Goal: Task Accomplishment & Management: Manage account settings

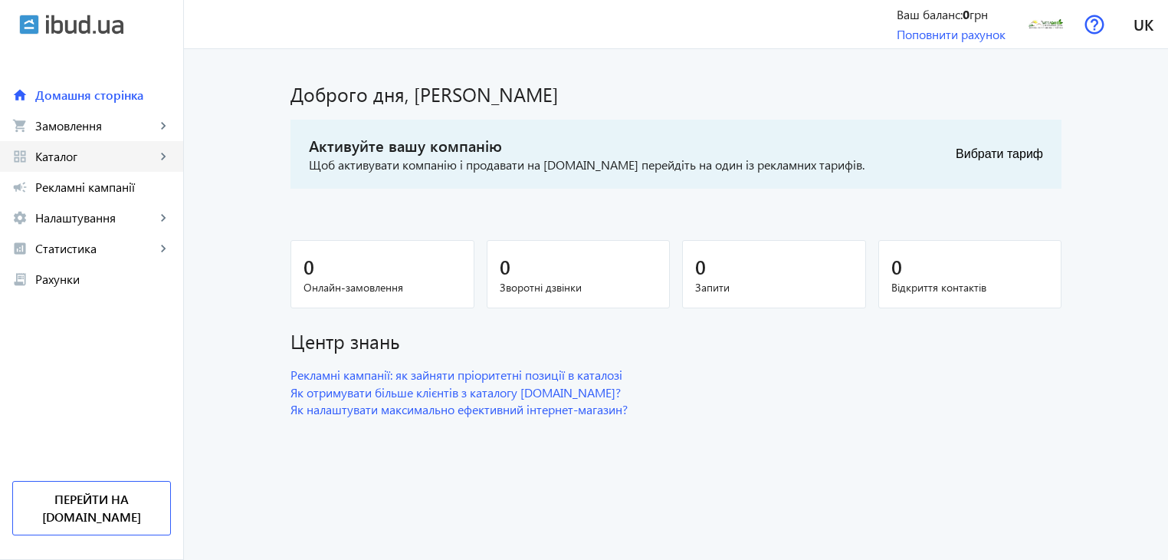
click at [156, 150] on mat-icon "keyboard_arrow_right" at bounding box center [163, 156] width 15 height 15
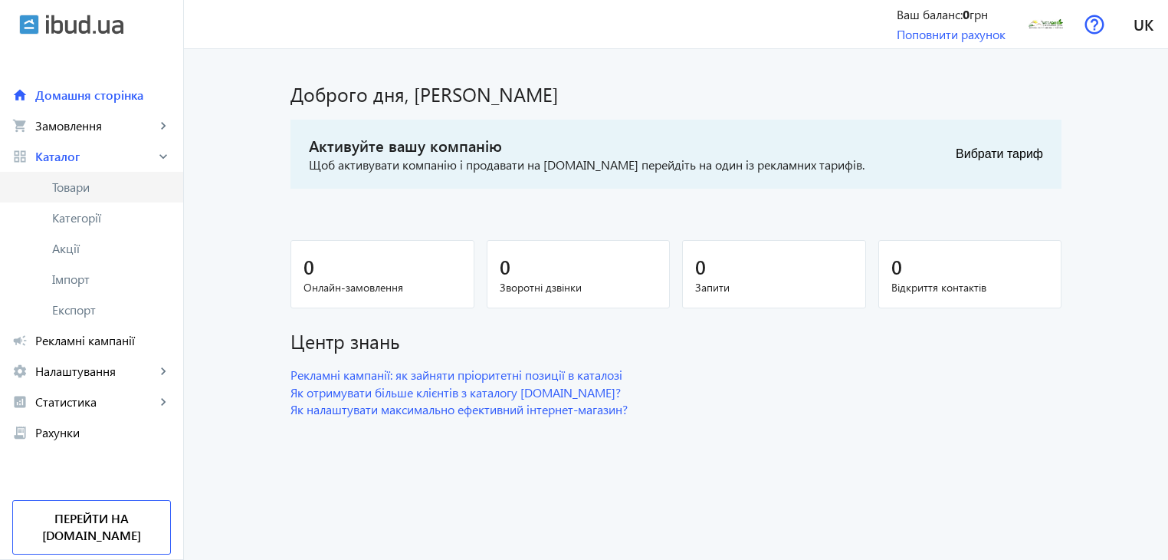
click at [99, 186] on span "Товари" at bounding box center [111, 186] width 119 height 15
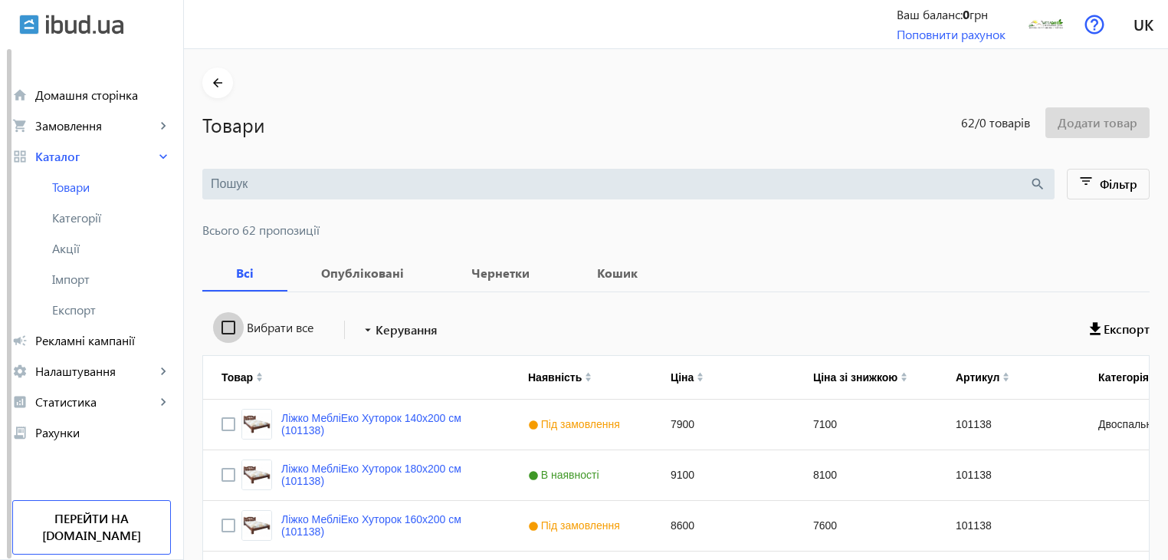
click at [227, 331] on input "Вибрати все" at bounding box center [228, 327] width 31 height 31
checkbox input "true"
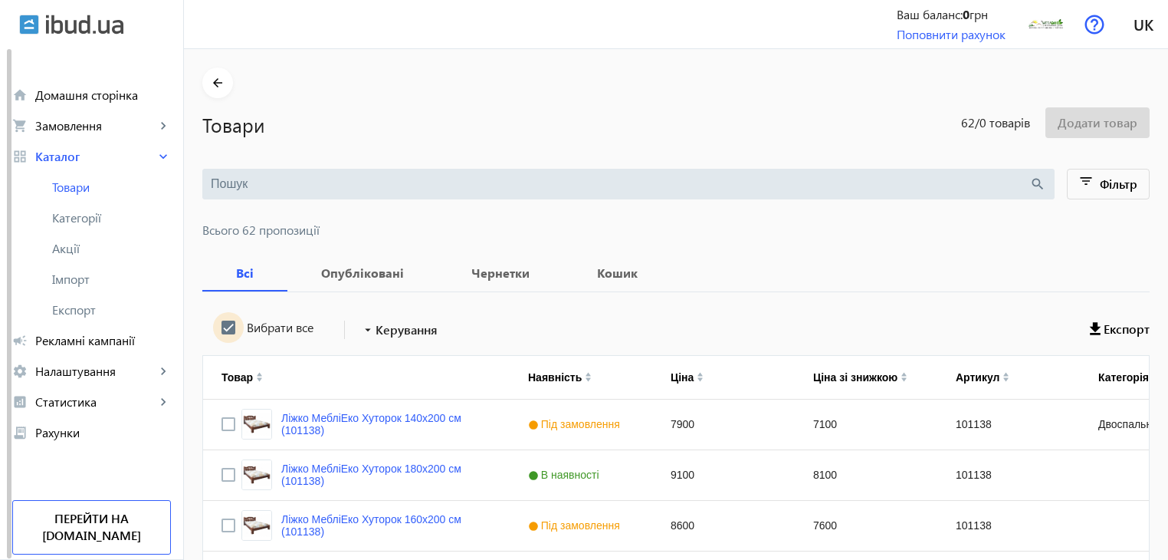
checkbox input "true"
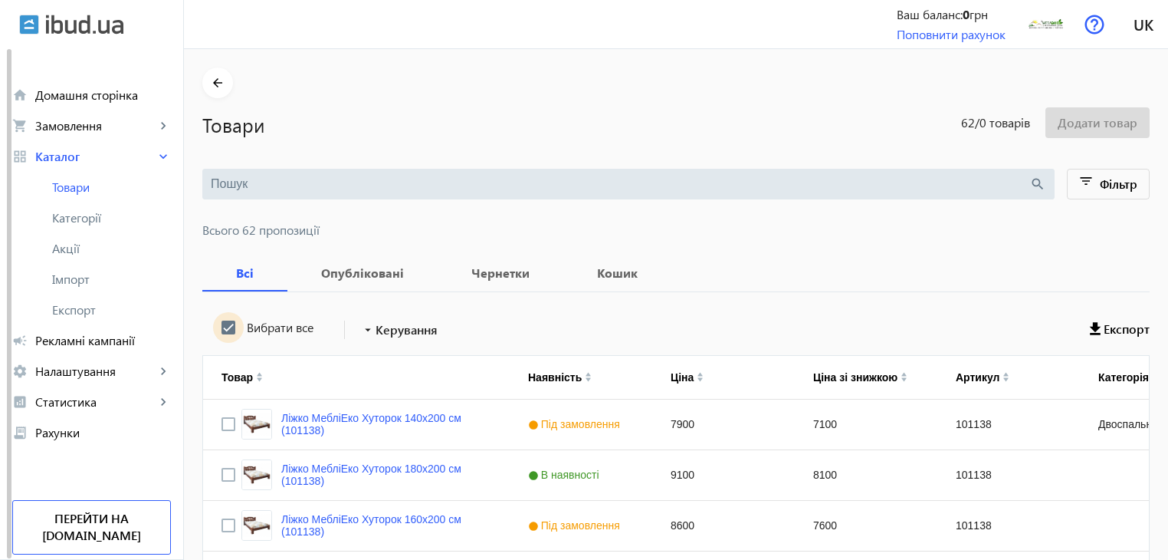
checkbox input "true"
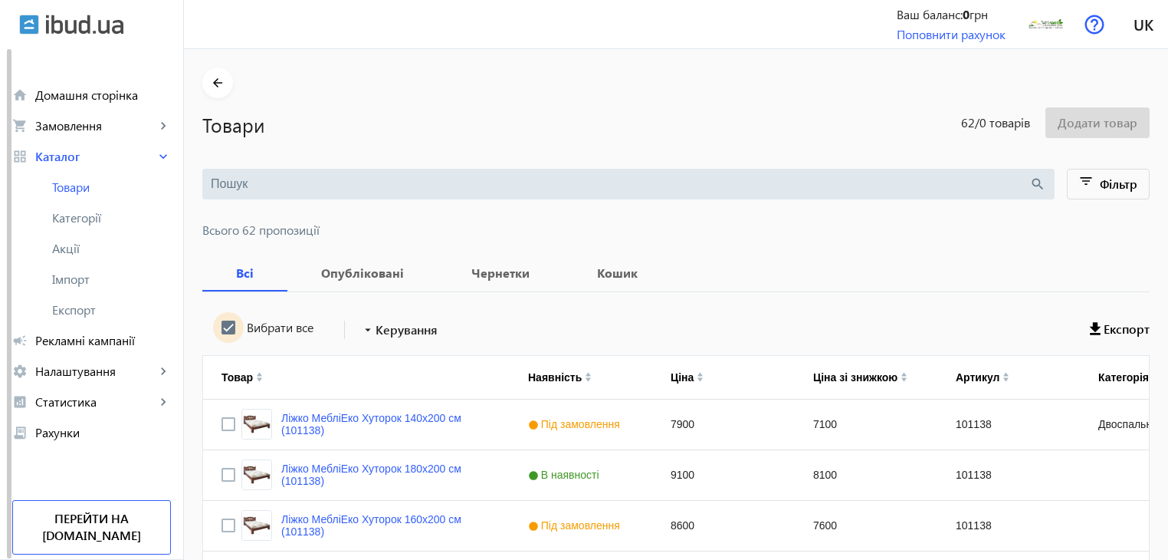
checkbox input "true"
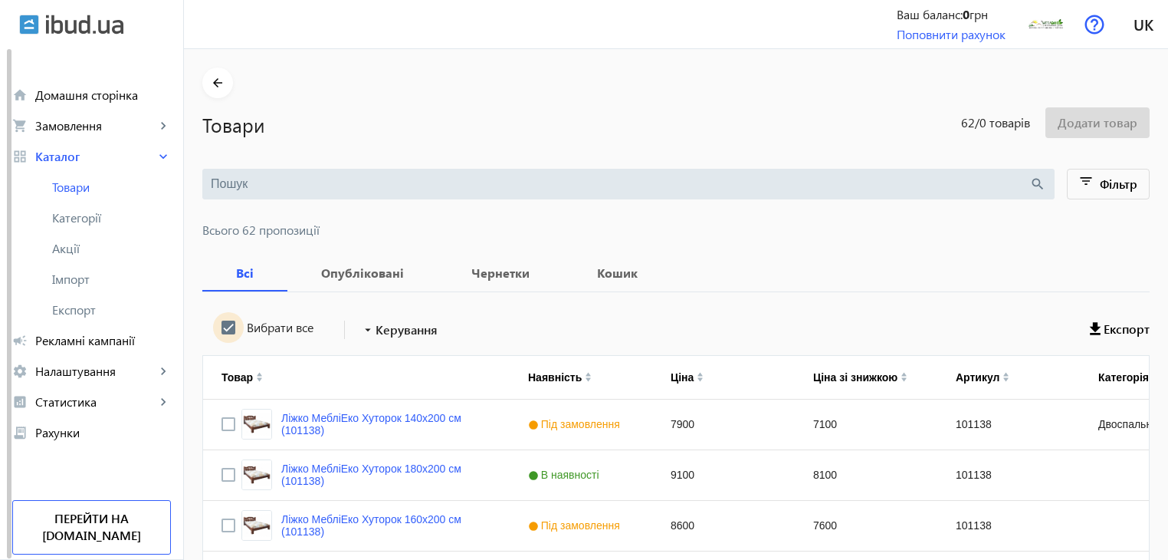
checkbox input "true"
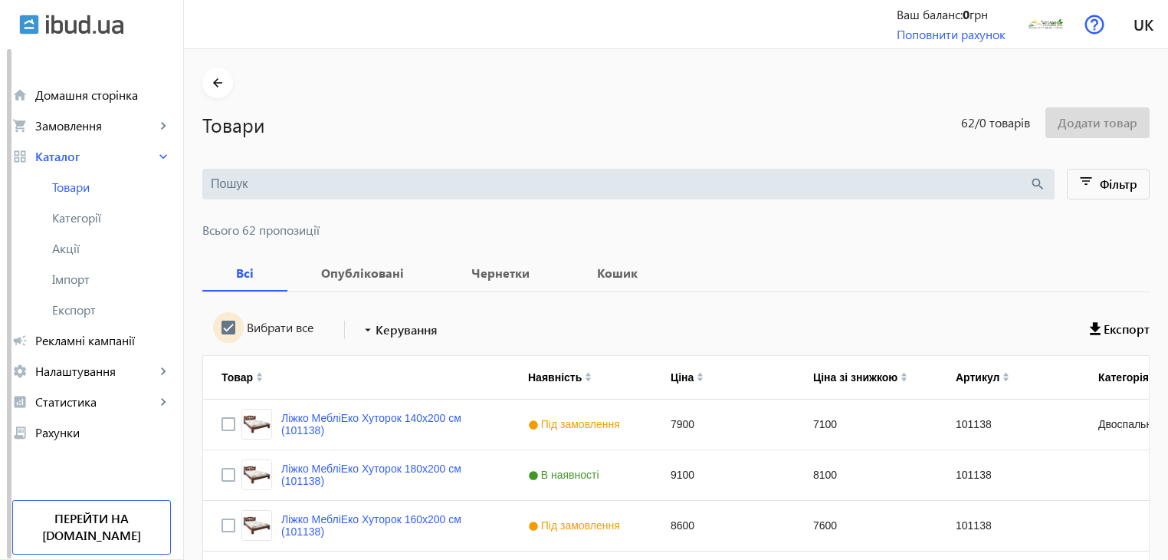
checkbox input "true"
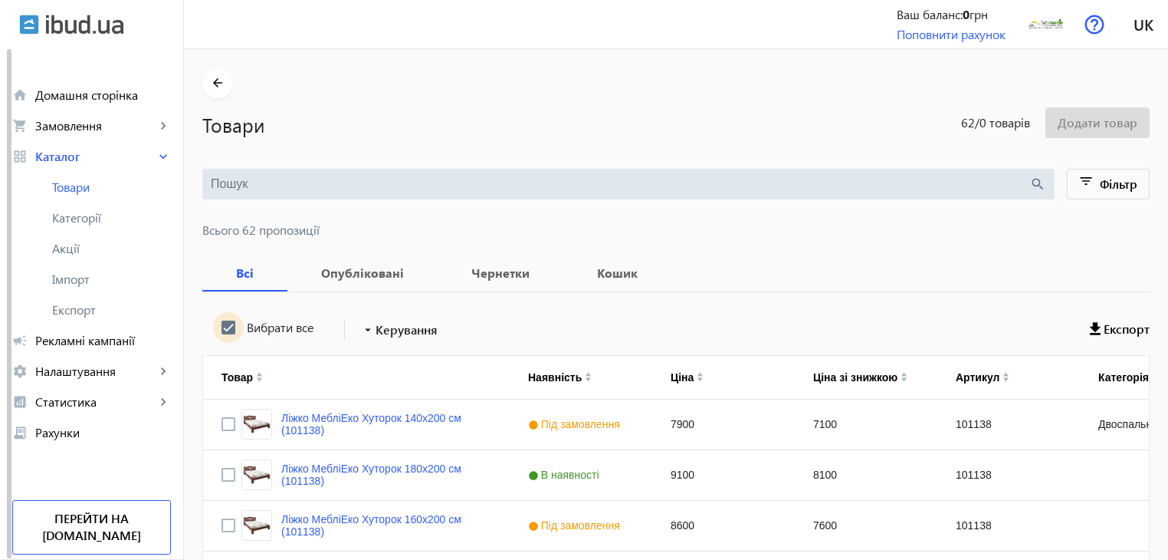
checkbox input "true"
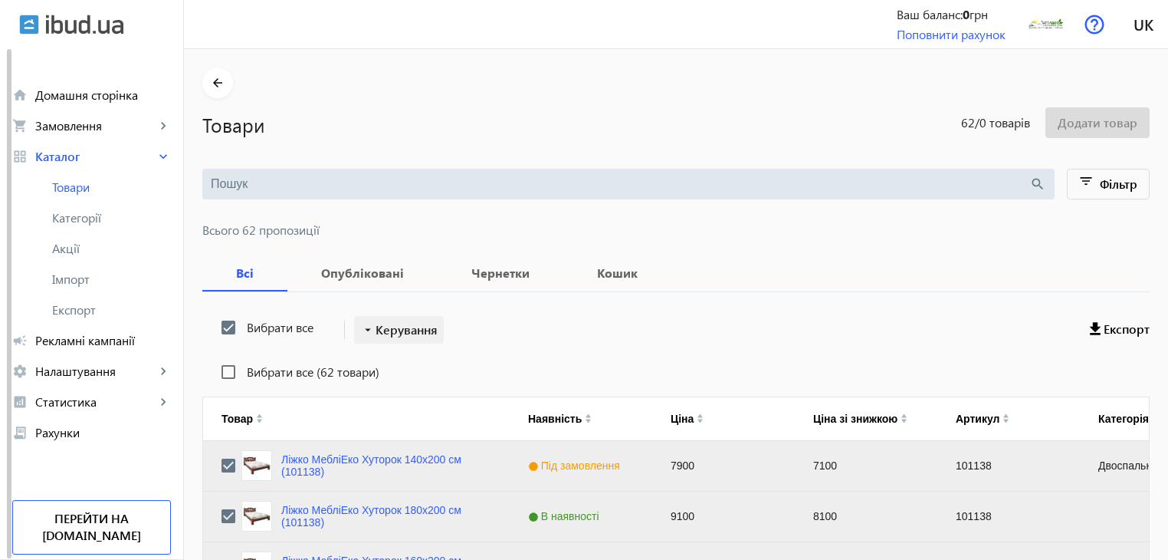
click at [422, 332] on span "Керування" at bounding box center [407, 329] width 62 height 18
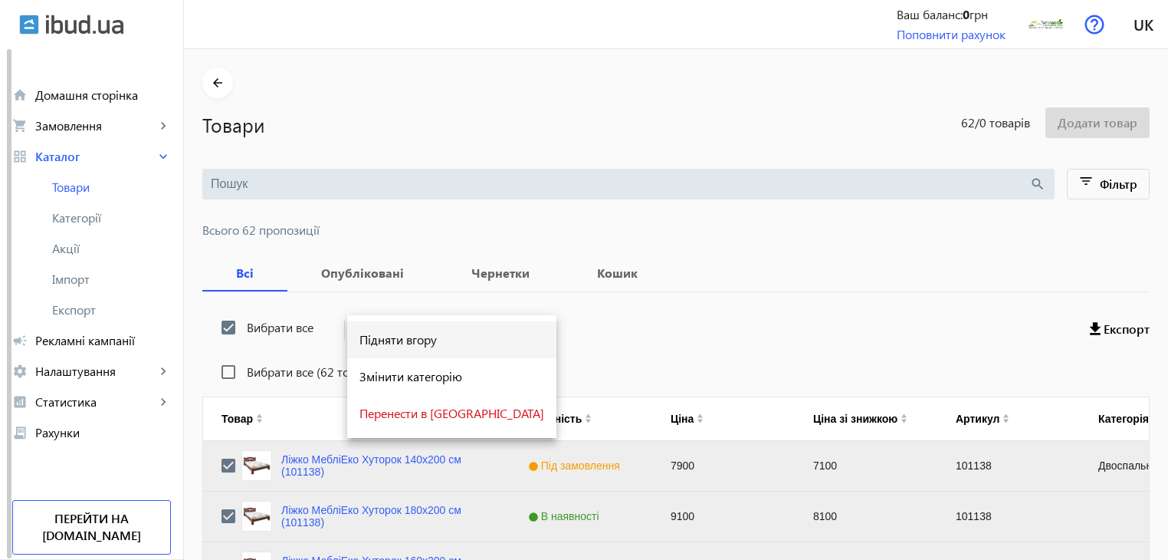
click at [412, 343] on span "Підняти вгору" at bounding box center [452, 339] width 185 height 12
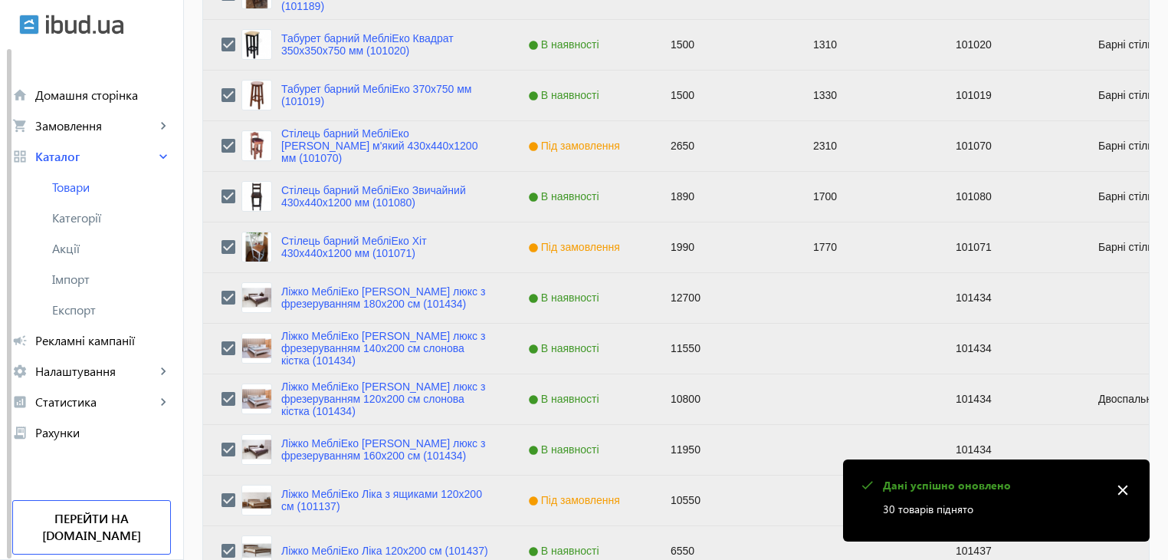
scroll to position [1546, 0]
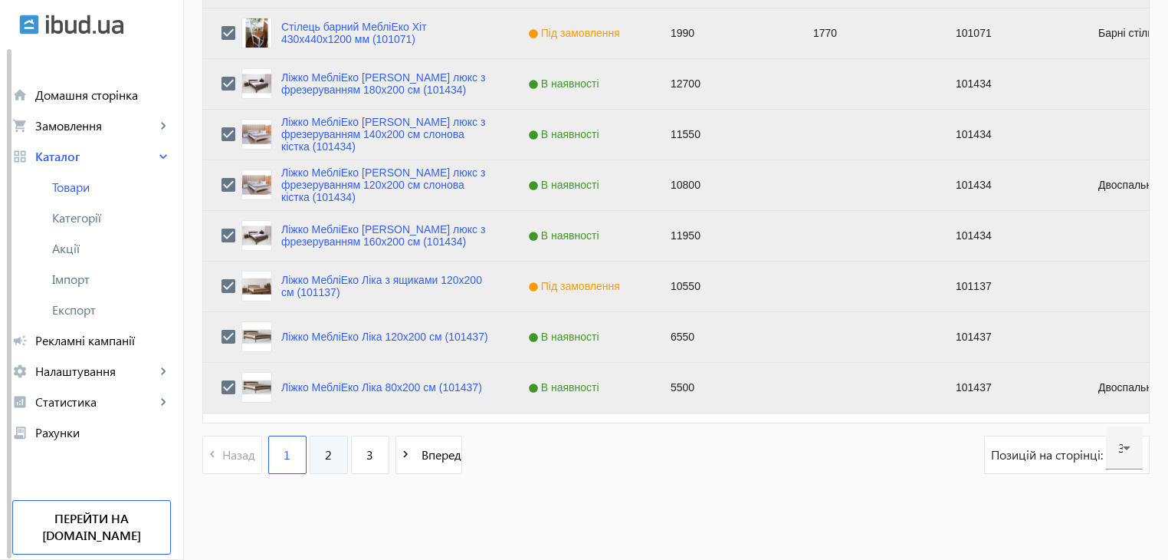
click at [323, 455] on link "2" at bounding box center [329, 454] width 38 height 38
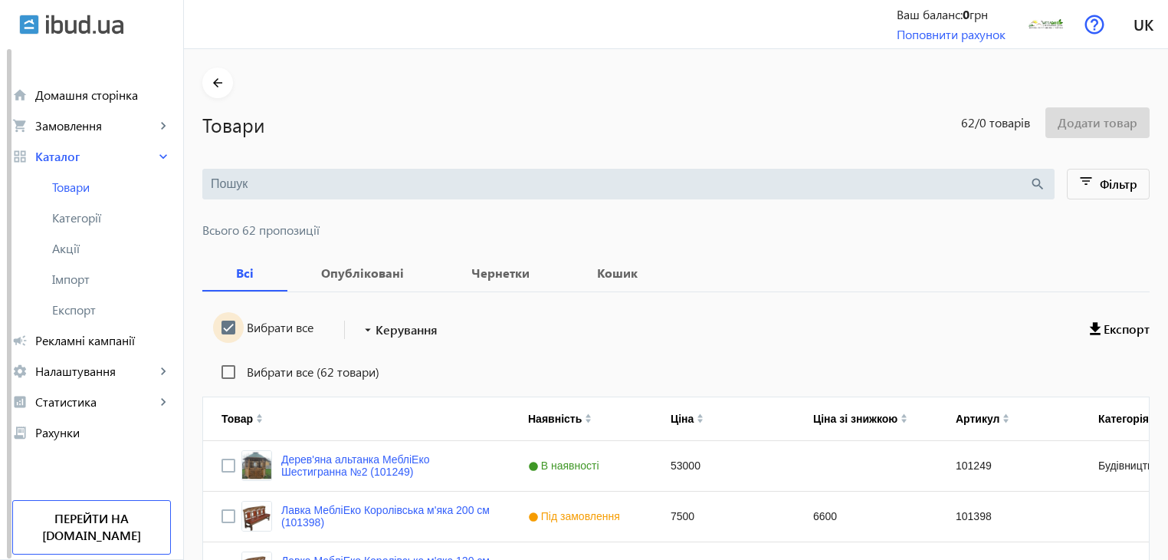
click at [218, 325] on input "Вибрати все" at bounding box center [228, 327] width 31 height 31
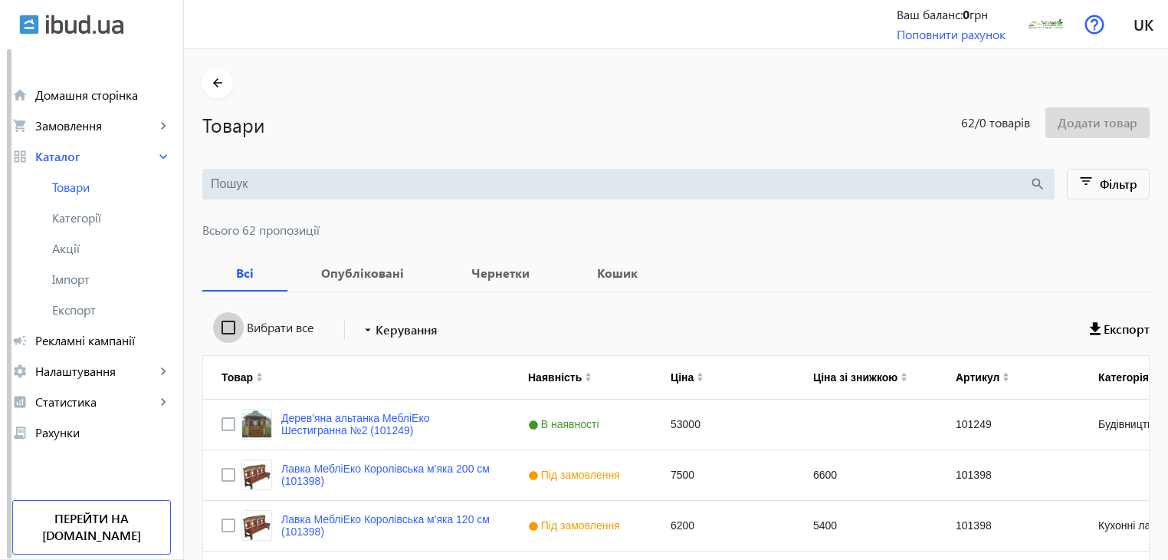
click at [218, 325] on input "Вибрати все" at bounding box center [228, 327] width 31 height 31
checkbox input "true"
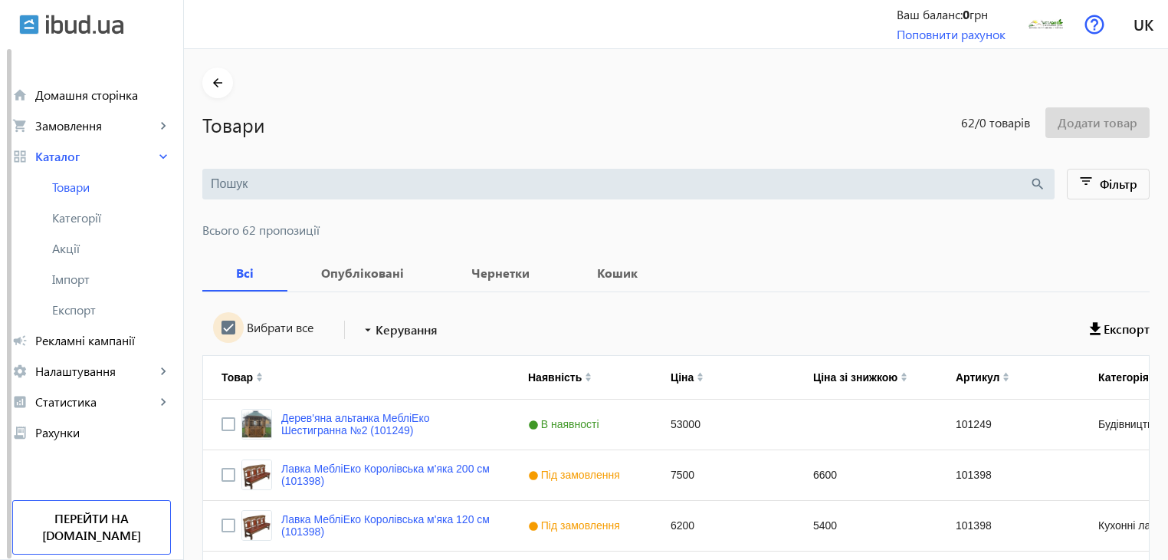
checkbox input "true"
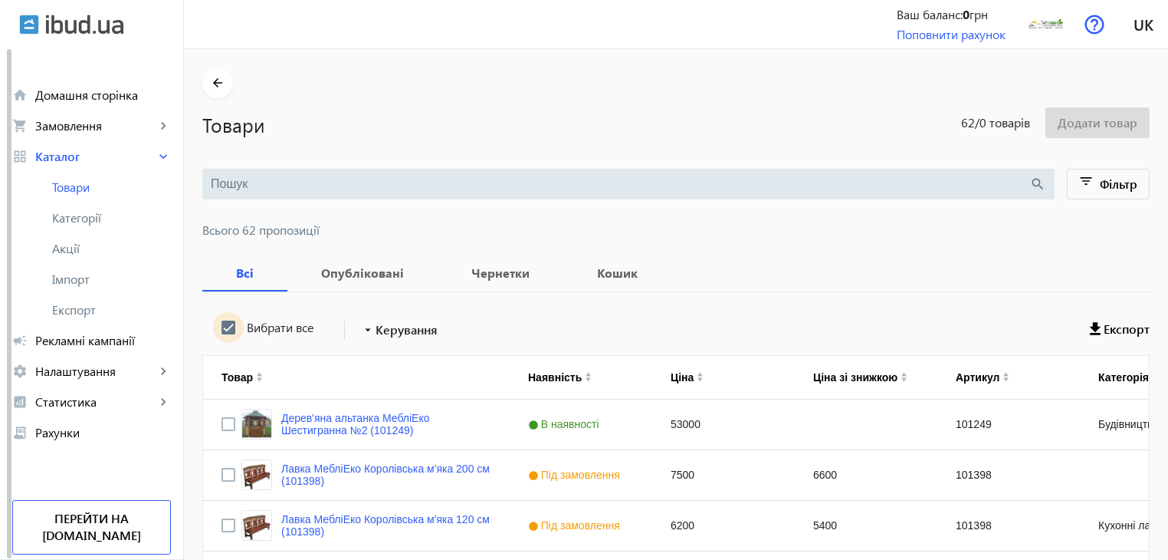
checkbox input "true"
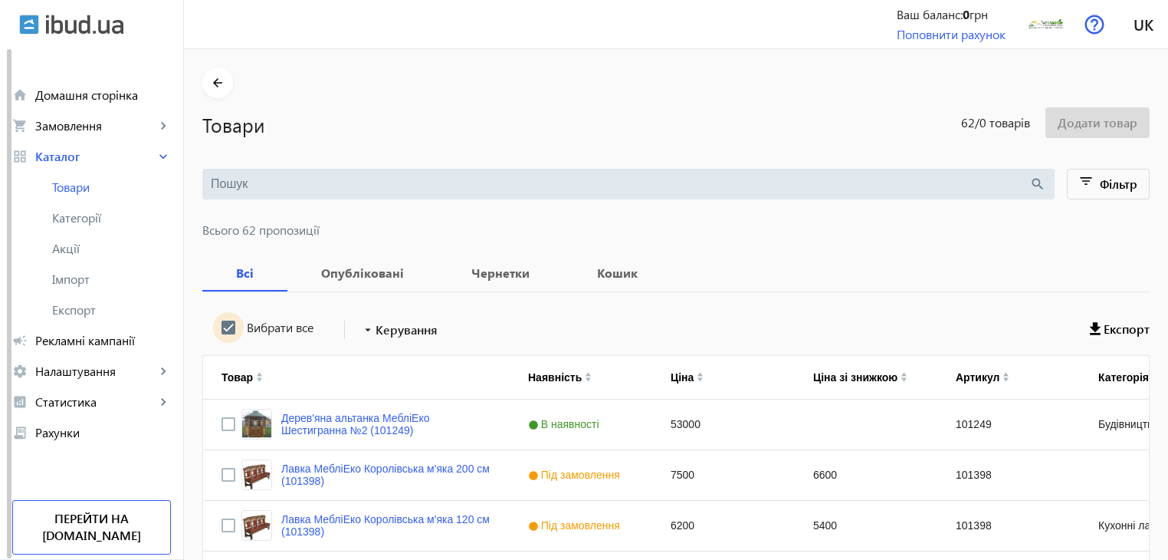
checkbox input "true"
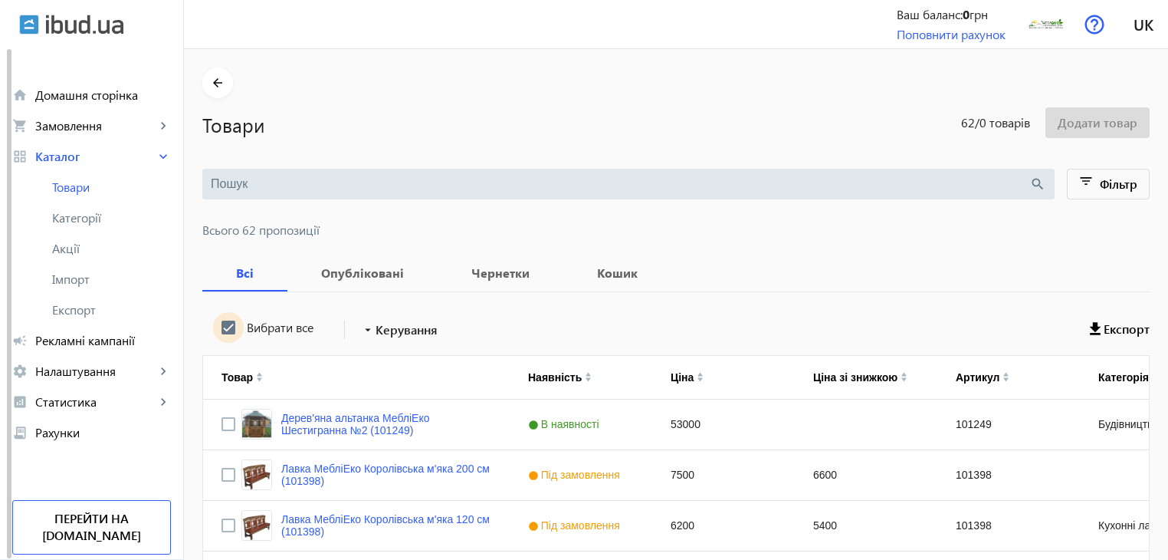
checkbox input "true"
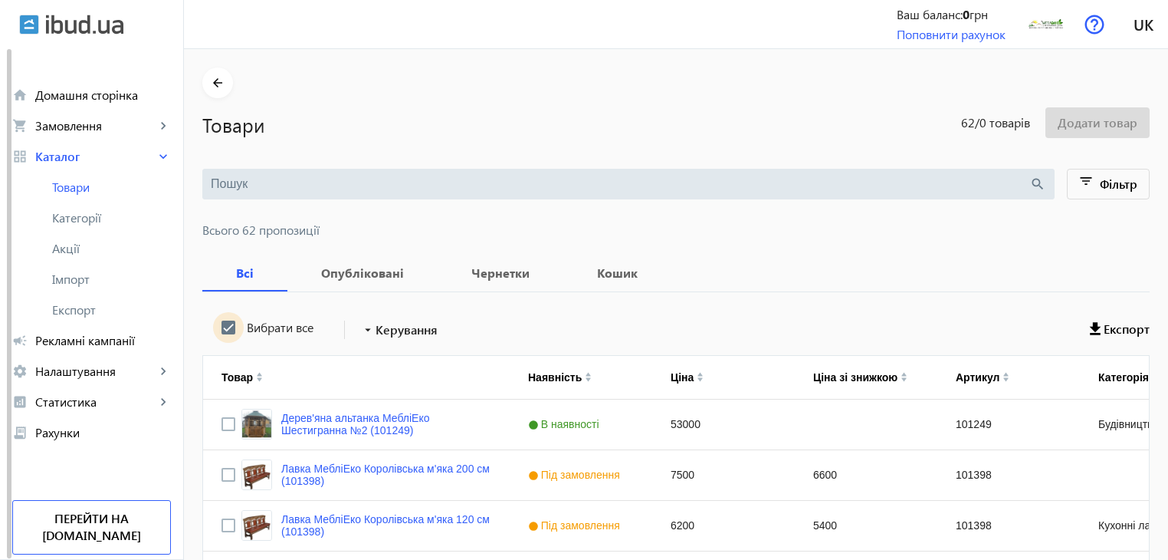
checkbox input "true"
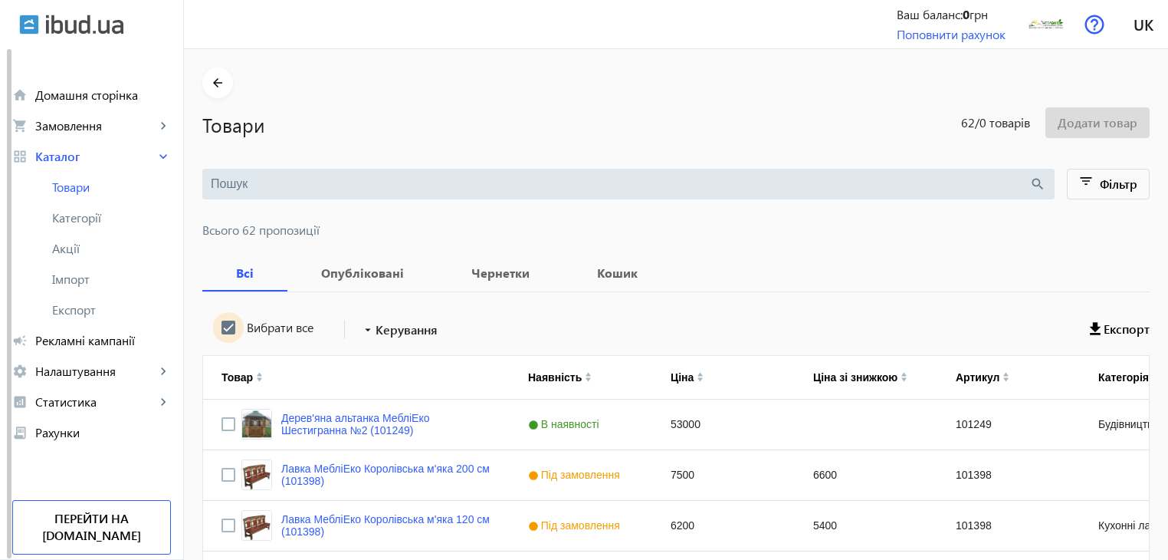
checkbox input "true"
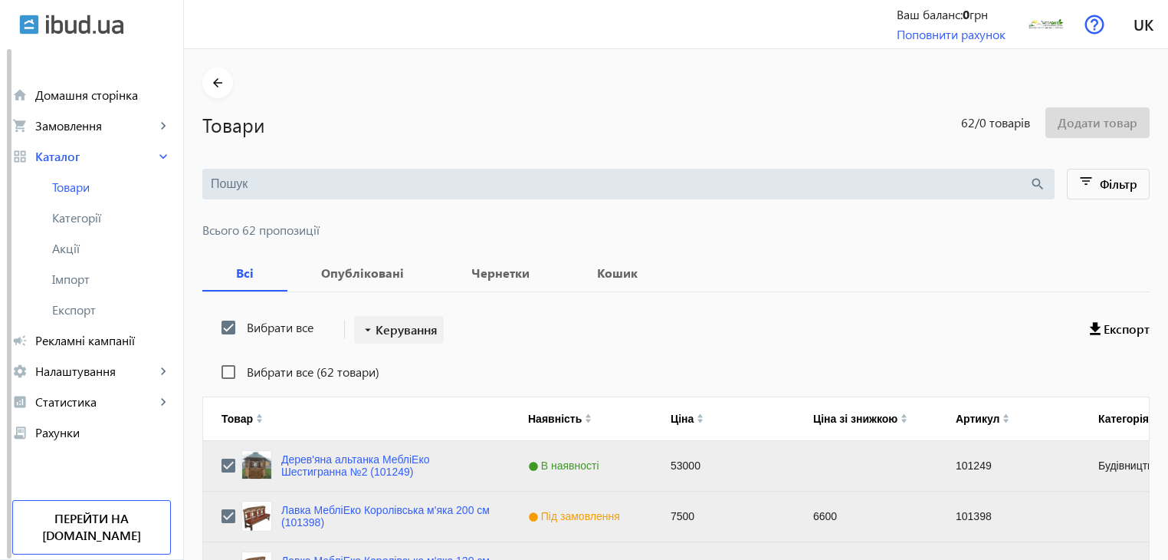
click at [383, 334] on span "Керування" at bounding box center [407, 329] width 62 height 18
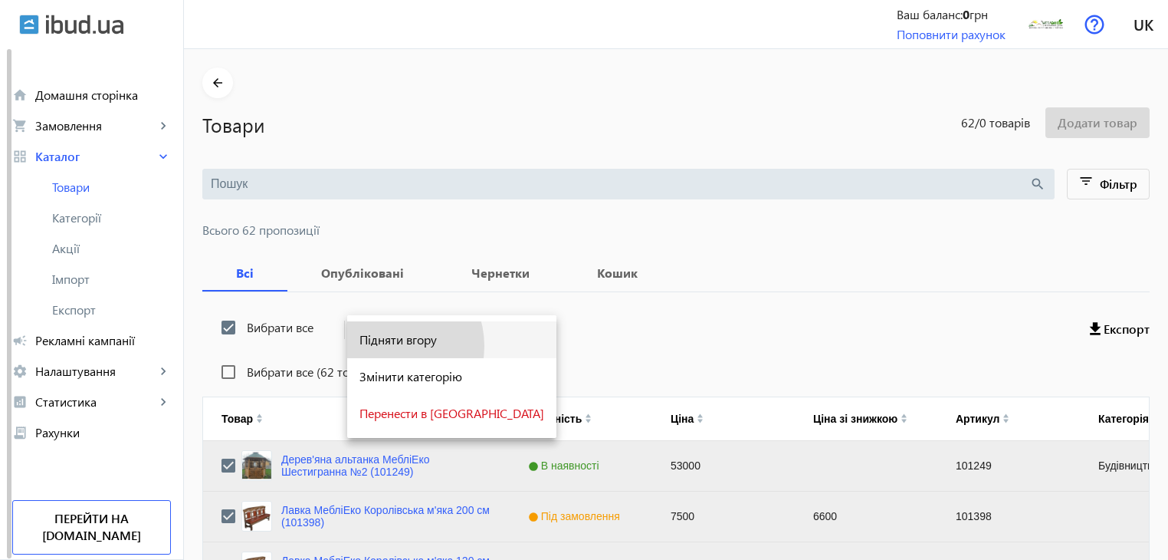
click at [384, 346] on span "Підняти вгору" at bounding box center [452, 339] width 185 height 12
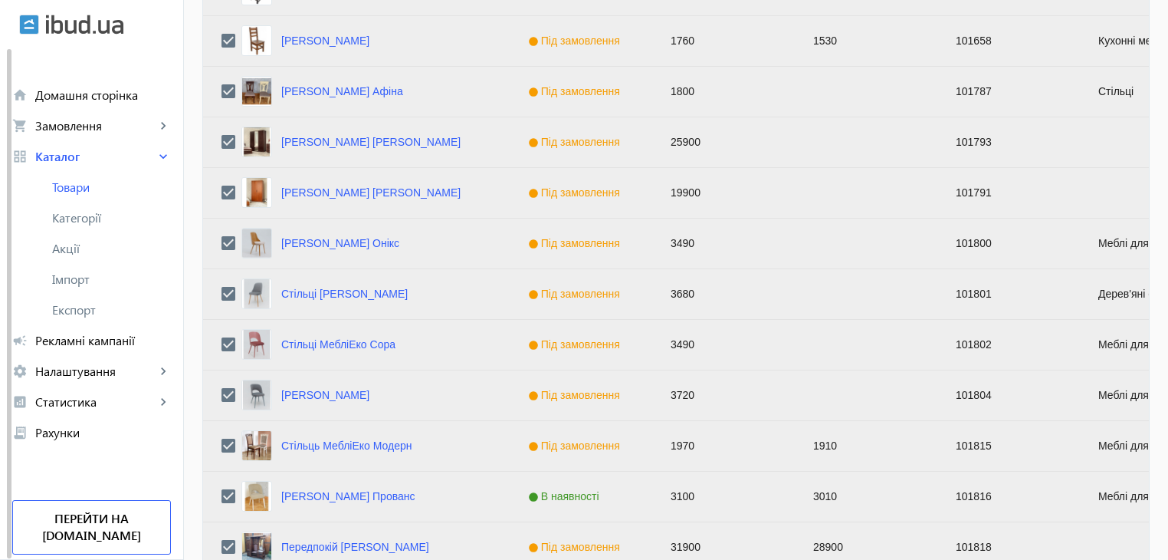
scroll to position [1546, 0]
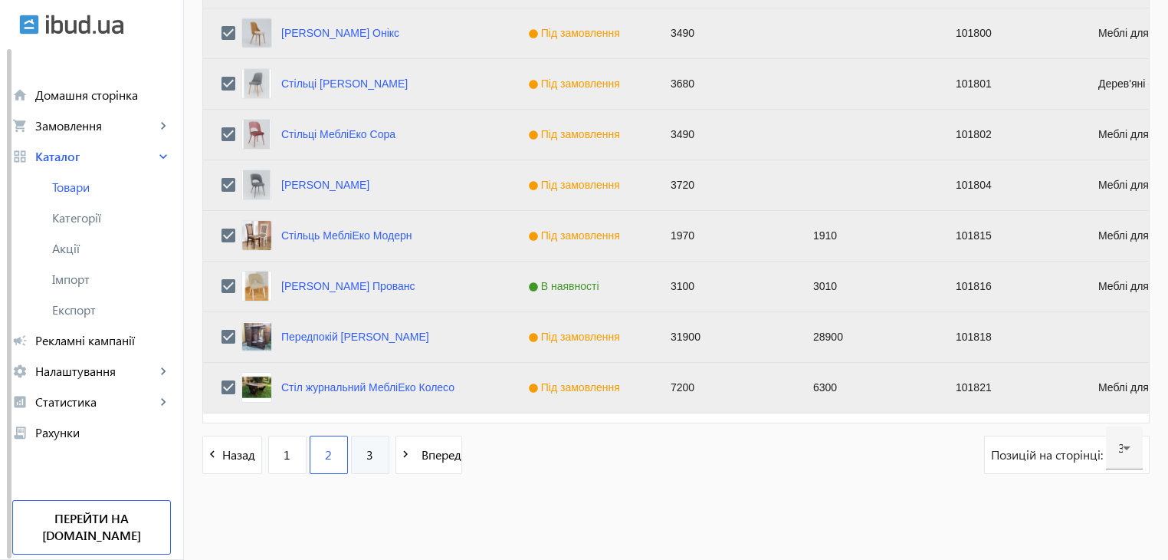
click at [366, 462] on span "3" at bounding box center [369, 454] width 7 height 17
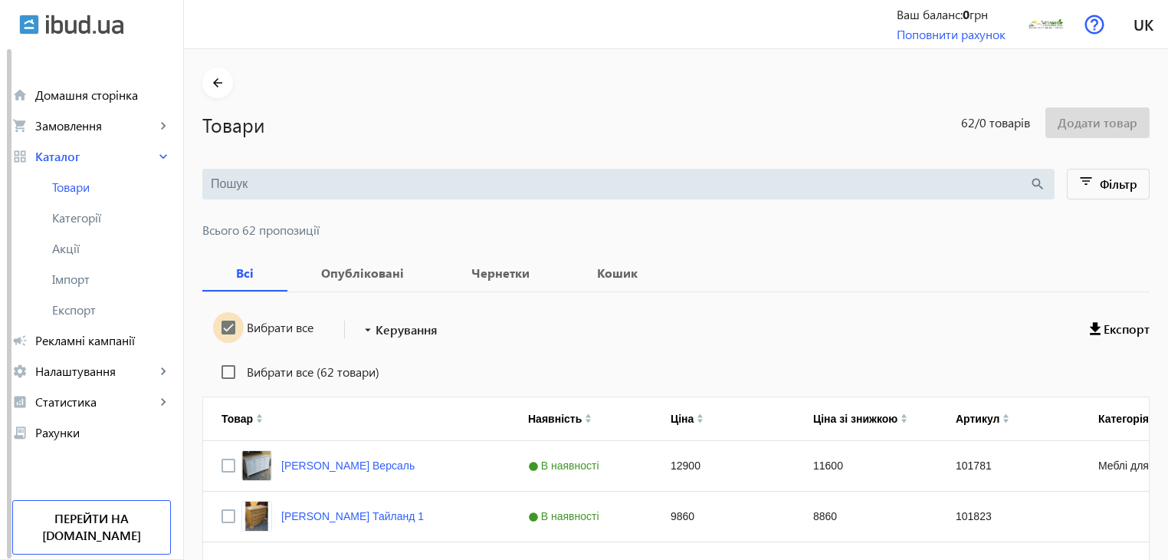
click at [218, 330] on input "Вибрати все" at bounding box center [228, 327] width 31 height 31
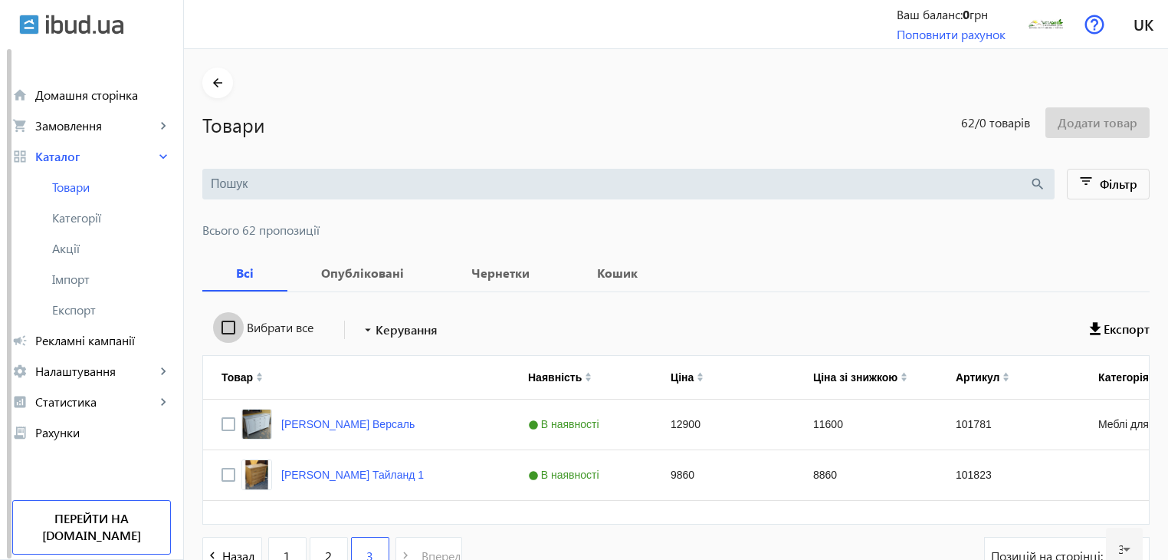
click at [218, 330] on input "Вибрати все" at bounding box center [228, 327] width 31 height 31
checkbox input "true"
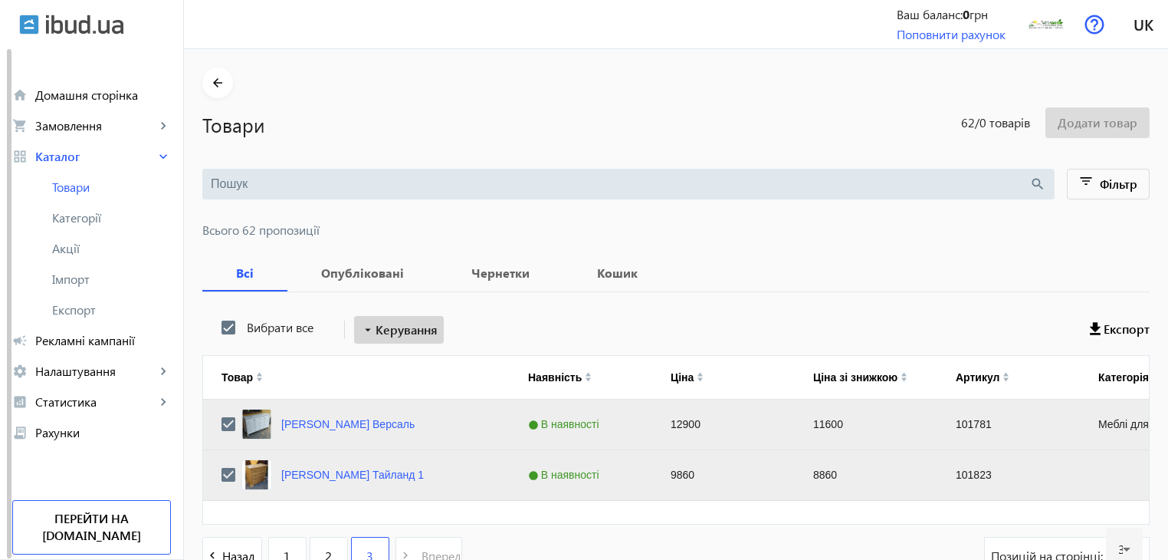
click at [376, 332] on span "Керування" at bounding box center [407, 329] width 62 height 18
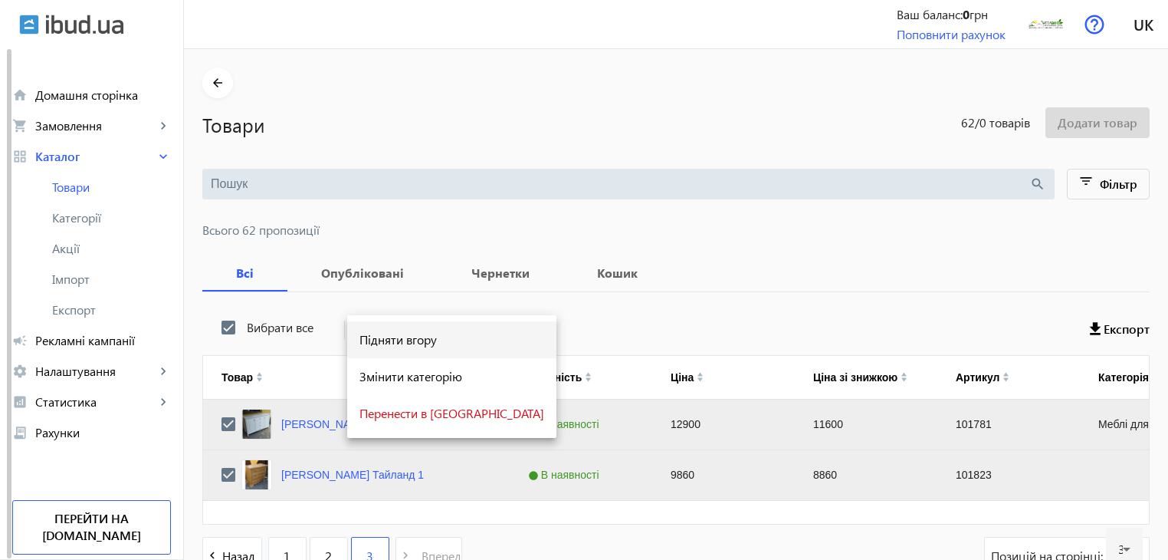
click at [379, 343] on span "Підняти вгору" at bounding box center [452, 339] width 185 height 12
